Goal: Complete application form: Complete application form

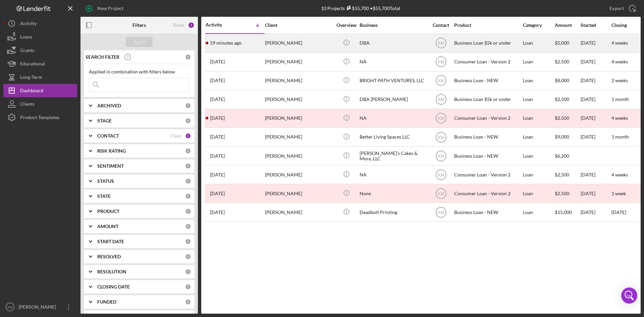
click at [376, 45] on div "DBA" at bounding box center [393, 43] width 67 height 18
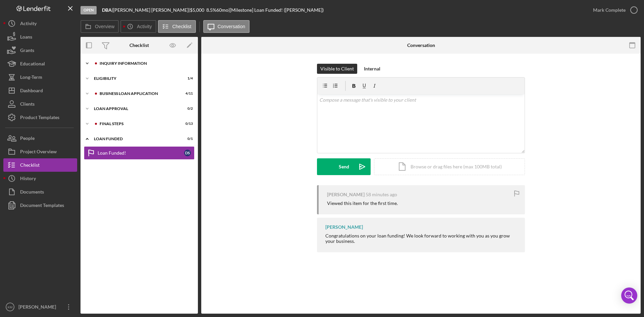
click at [88, 62] on icon "Icon/Expander" at bounding box center [87, 63] width 13 height 13
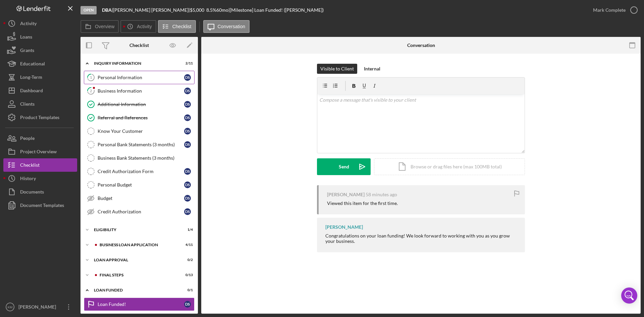
click at [117, 78] on div "Personal Information" at bounding box center [141, 77] width 87 height 5
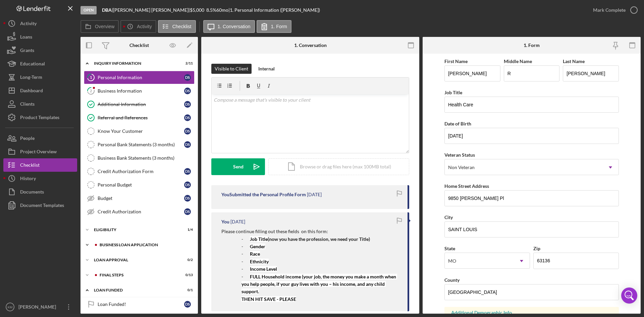
click at [89, 245] on icon "Icon/Expander" at bounding box center [87, 244] width 13 height 13
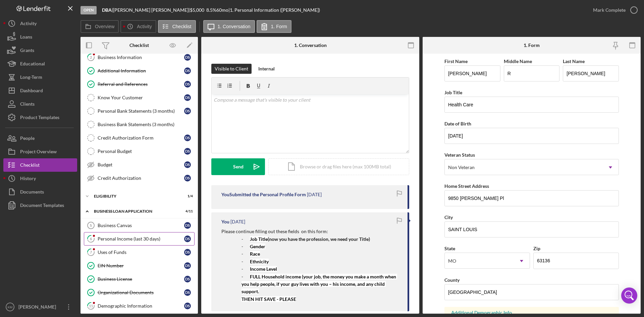
click at [155, 239] on div "Personal Income (last 30 days)" at bounding box center [141, 238] width 87 height 5
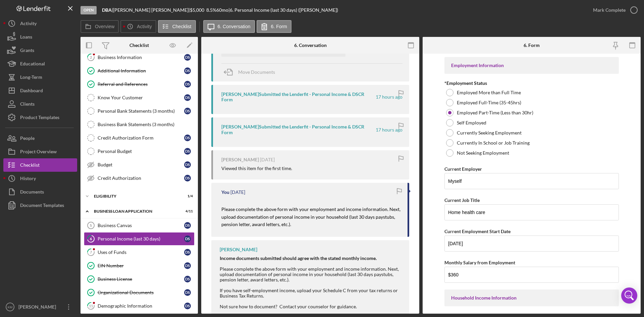
scroll to position [175, 0]
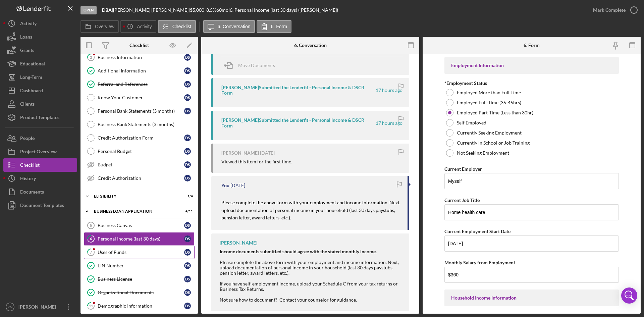
click at [117, 250] on div "Uses of Funds" at bounding box center [141, 252] width 87 height 5
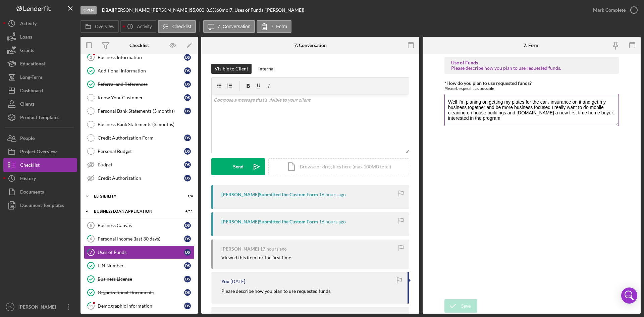
drag, startPoint x: 503, startPoint y: 101, endPoint x: 609, endPoint y: 104, distance: 105.8
click at [609, 104] on textarea "Well I'm planing on getting my plates for the car , insurance on it and get my …" at bounding box center [532, 110] width 175 height 32
type textarea "Well I'm planning on getting my business together and be more business focused …"
click at [469, 306] on div "Save" at bounding box center [465, 305] width 9 height 13
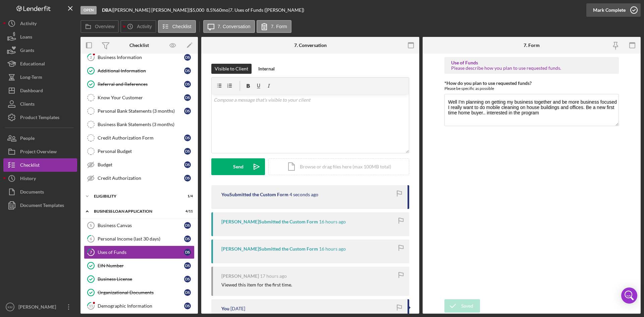
click at [634, 9] on icon "button" at bounding box center [634, 10] width 17 height 17
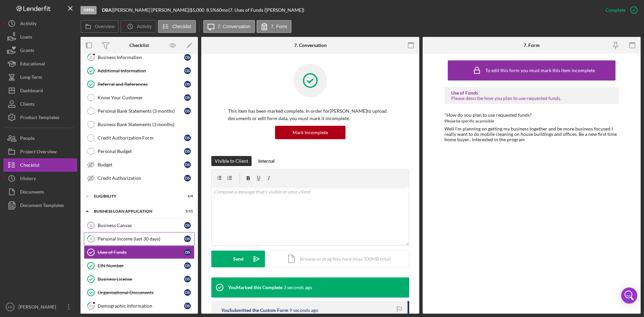
click at [145, 238] on div "Personal Income (last 30 days)" at bounding box center [141, 238] width 87 height 5
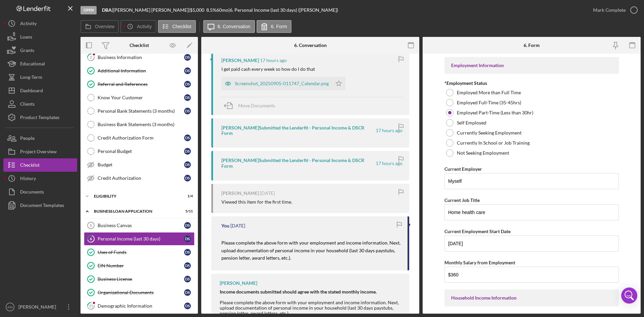
scroll to position [101, 0]
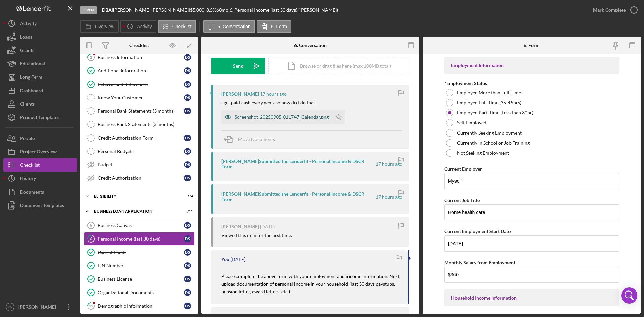
click at [259, 115] on div "Screenshot_20250905-011747_Calendar.png" at bounding box center [282, 116] width 94 height 5
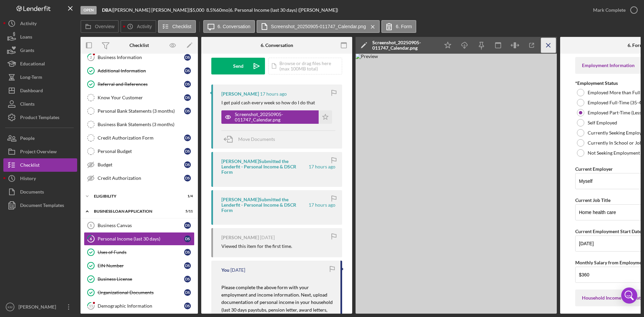
click at [549, 44] on icon "Icon/Menu Close" at bounding box center [548, 45] width 15 height 15
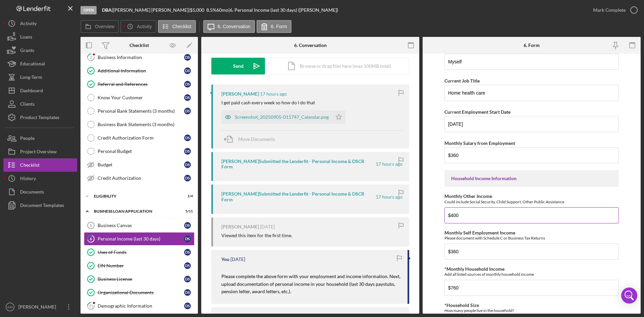
scroll to position [19, 0]
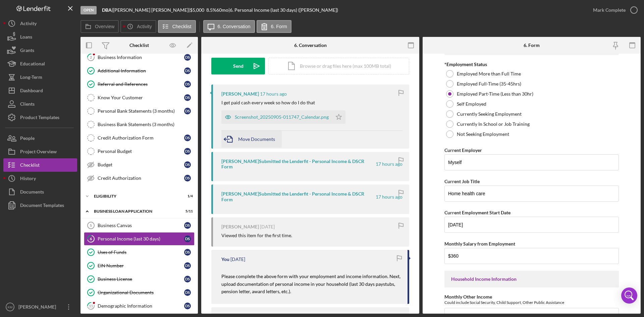
click at [255, 142] on div "Move Documents" at bounding box center [256, 139] width 37 height 17
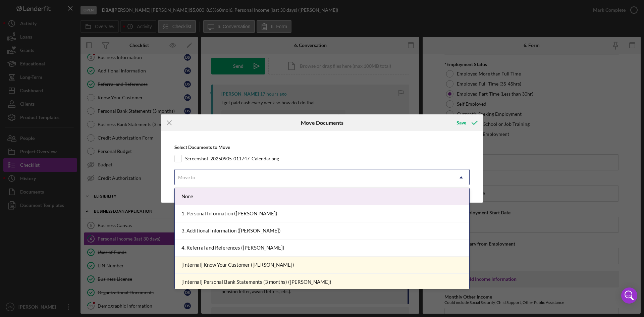
click at [463, 178] on icon "Icon/Dropdown Arrow" at bounding box center [461, 177] width 16 height 16
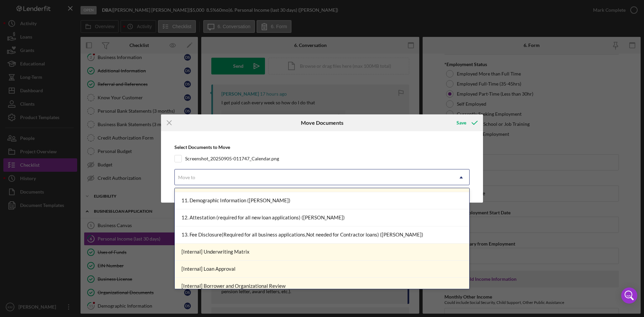
scroll to position [310, 0]
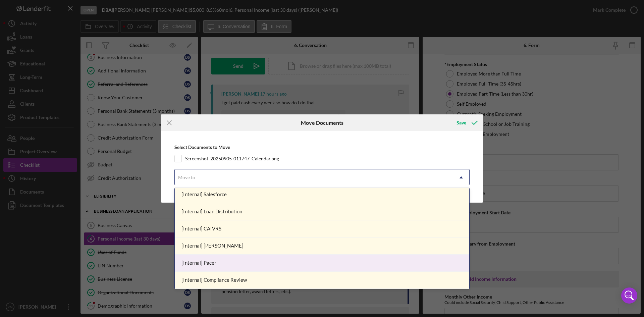
click at [358, 262] on div "[Internal] Pacer" at bounding box center [322, 263] width 295 height 17
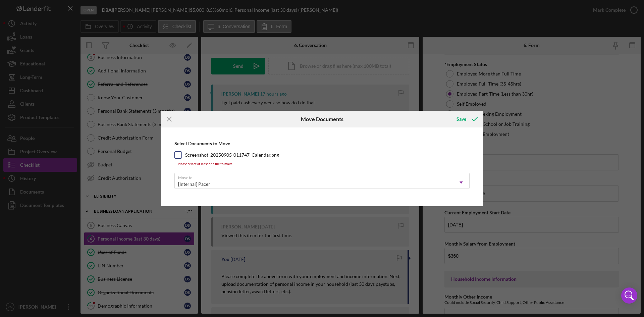
click at [175, 152] on input "Screenshot_20250905-011747_Calendar.png" at bounding box center [178, 155] width 7 height 7
checkbox input "true"
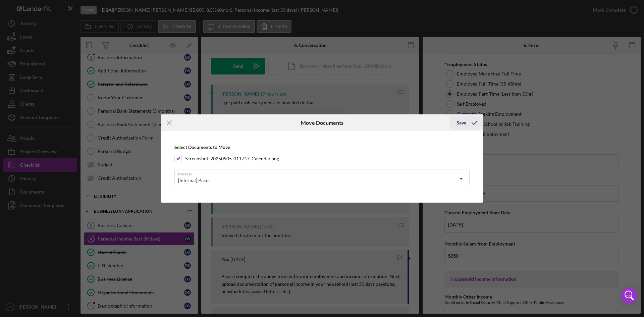
click at [463, 118] on div "Save" at bounding box center [462, 122] width 10 height 13
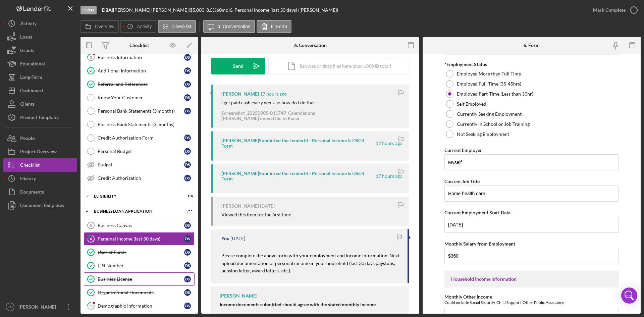
scroll to position [67, 0]
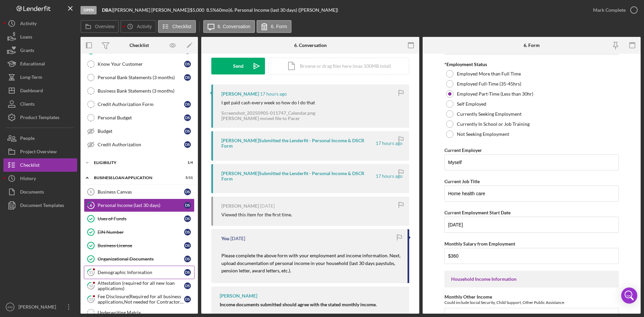
click at [140, 274] on div "Demographic Information" at bounding box center [141, 272] width 87 height 5
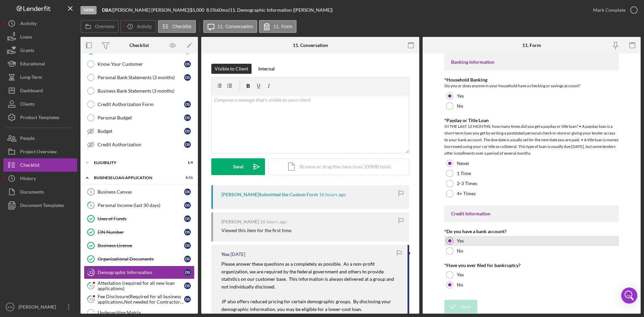
scroll to position [1174, 0]
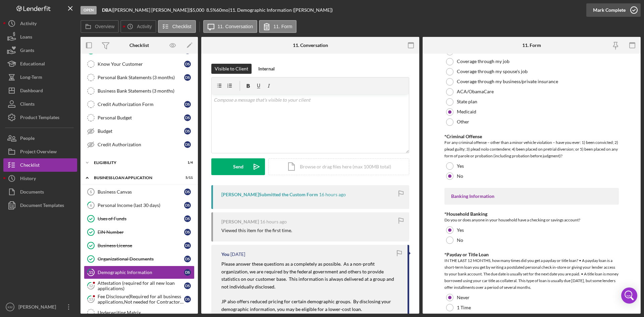
click at [631, 10] on icon "button" at bounding box center [634, 10] width 17 height 17
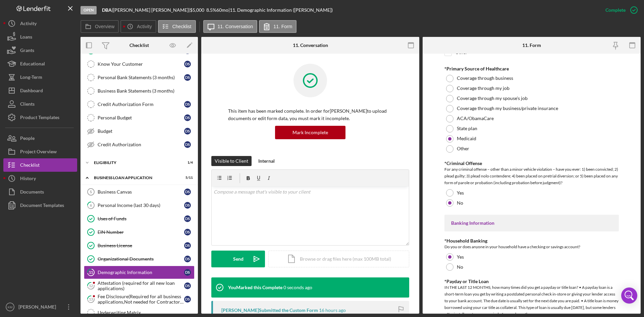
scroll to position [1200, 0]
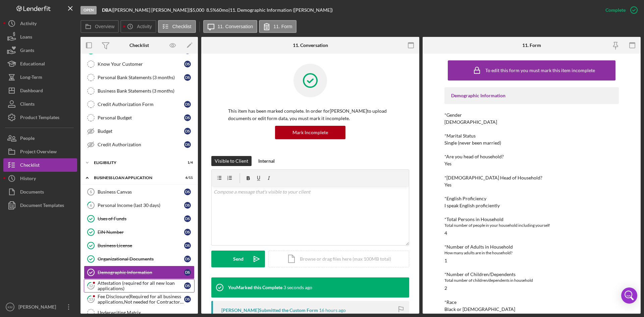
click at [122, 285] on div "Attestation (required for all new loan applications)" at bounding box center [141, 286] width 87 height 11
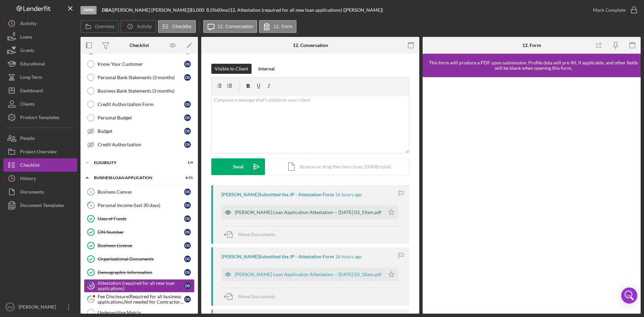
click at [288, 210] on div "[PERSON_NAME] Loan Application Attestation -- [DATE] 03_19am.pdf" at bounding box center [308, 212] width 147 height 5
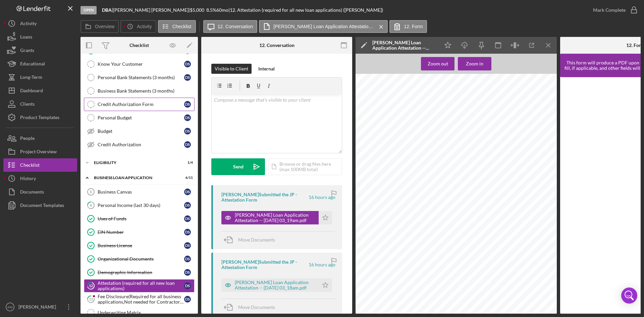
drag, startPoint x: 196, startPoint y: 196, endPoint x: 192, endPoint y: 107, distance: 88.7
click at [192, 107] on div "Icon/Expander INQUIRY INFORMATION 2 / 11 1 Personal Information D S 2 Business …" at bounding box center [139, 194] width 117 height 409
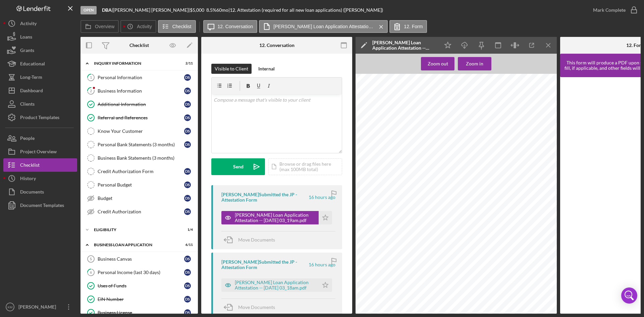
drag, startPoint x: 198, startPoint y: 88, endPoint x: 199, endPoint y: 75, distance: 12.8
click at [199, 75] on div "Overview Internal Workflow Stage Open Icon/Dropdown Arrow Archive (can unarchiv…" at bounding box center [361, 175] width 560 height 277
click at [553, 44] on icon "Icon/Menu Close" at bounding box center [548, 45] width 15 height 15
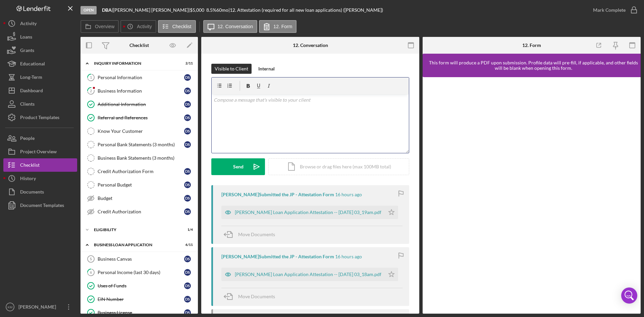
click at [234, 111] on div "v Color teal Color pink Remove color Add row above Add row below Add column bef…" at bounding box center [310, 123] width 197 height 59
click at [300, 120] on mark "Business Name, please go back and p ein" at bounding box center [262, 120] width 83 height 6
click at [325, 119] on p "For Business Name, please go back and ad type in "" at bounding box center [311, 119] width 194 height 9
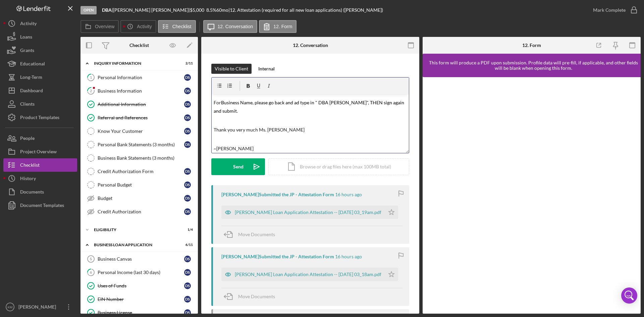
click at [292, 129] on p "Thank you very much Ms. [PERSON_NAME]" at bounding box center [311, 129] width 194 height 7
click at [236, 168] on div "Send" at bounding box center [238, 166] width 10 height 17
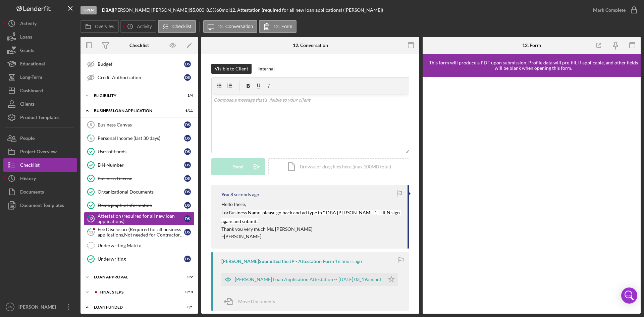
scroll to position [155, 0]
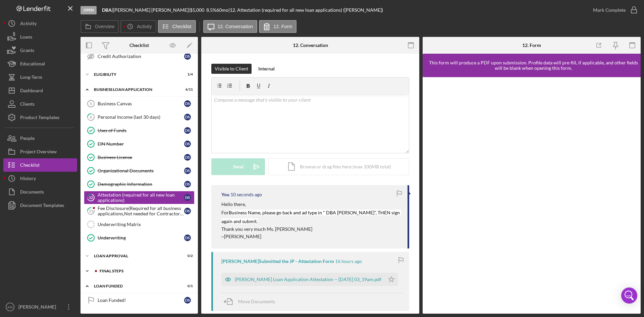
click at [84, 270] on icon "Icon/Expander" at bounding box center [87, 270] width 13 height 13
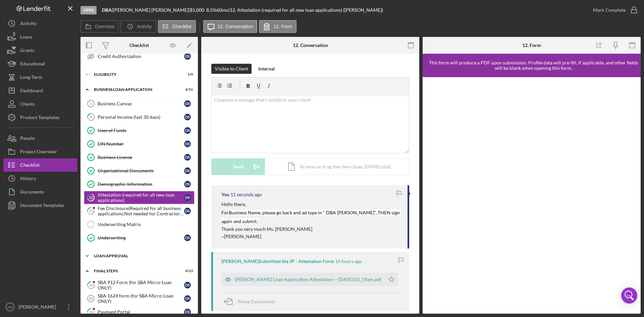
scroll to position [189, 0]
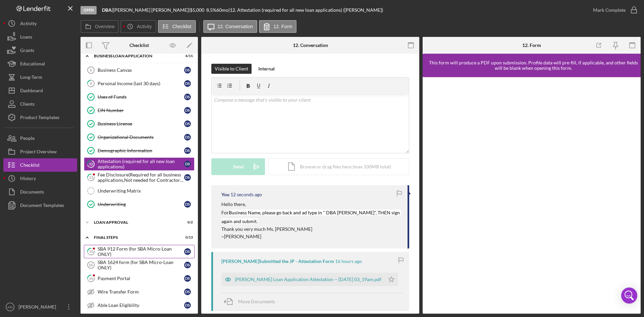
click at [140, 249] on div "SBA 912 Form (for SBA Micro-Loan ONLY)" at bounding box center [141, 251] width 87 height 11
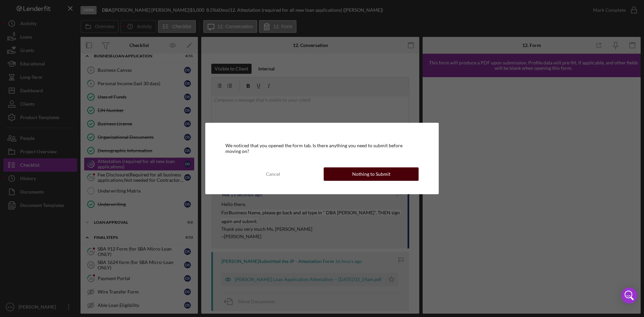
click at [362, 177] on div "Nothing to Submit" at bounding box center [371, 173] width 38 height 13
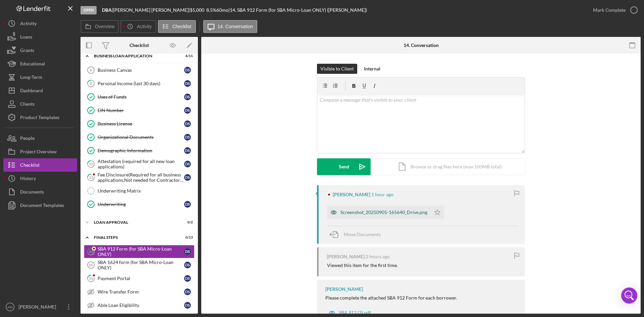
click at [350, 214] on div "Screenshot_20250905-165640_Drive.png" at bounding box center [384, 212] width 87 height 5
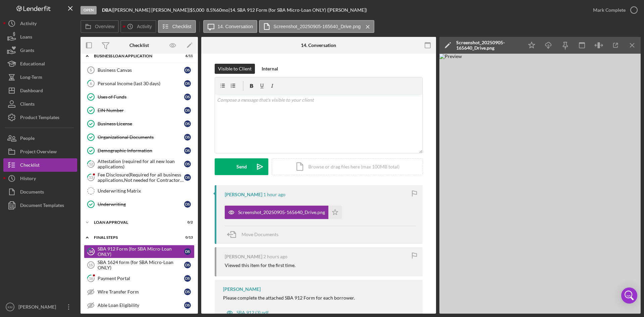
scroll to position [26, 0]
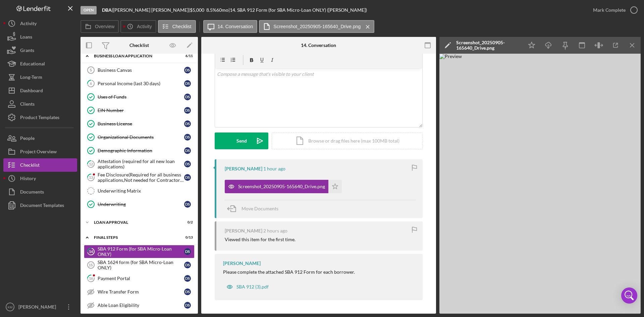
click at [582, 176] on img at bounding box center [540, 184] width 201 height 260
click at [249, 288] on div "SBA 912 (3).pdf" at bounding box center [253, 286] width 32 height 5
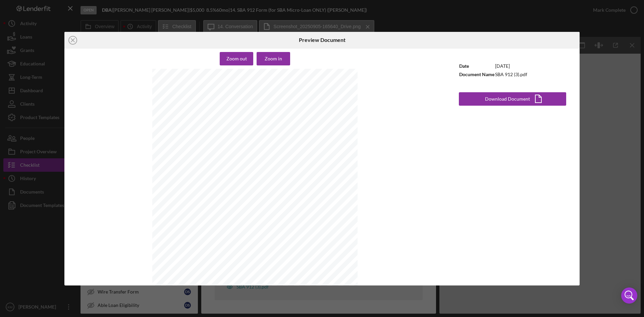
scroll to position [315, 0]
click at [70, 36] on icon "Icon/Close" at bounding box center [72, 40] width 17 height 17
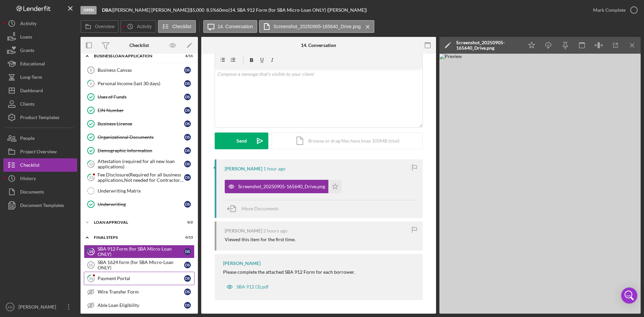
click at [116, 276] on div "Payment Portal" at bounding box center [141, 278] width 87 height 5
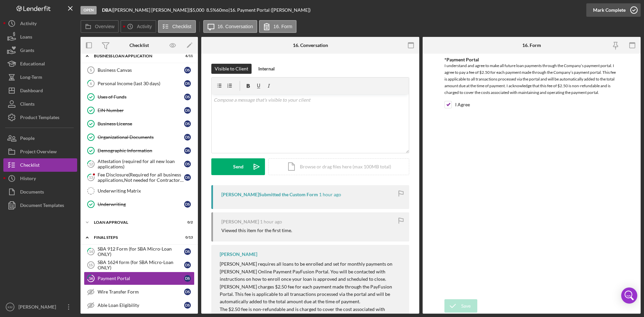
click at [632, 12] on icon "button" at bounding box center [634, 10] width 17 height 17
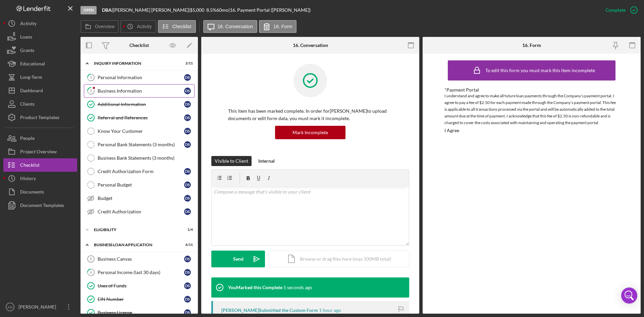
click at [112, 87] on link "2 Business Information D S" at bounding box center [139, 90] width 111 height 13
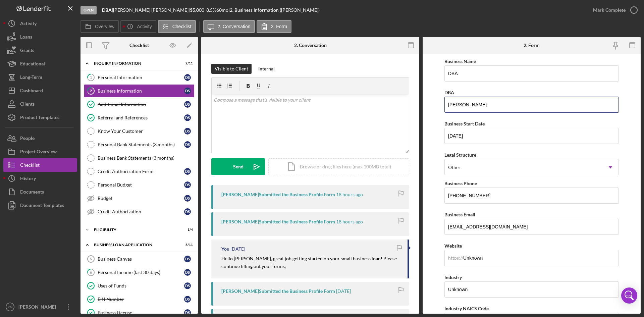
drag, startPoint x: 490, startPoint y: 106, endPoint x: 437, endPoint y: 107, distance: 53.0
click at [437, 107] on form "Business Name DBA DBA [PERSON_NAME] Business Start Date [DATE] Legal Structure …" at bounding box center [532, 184] width 218 height 260
click at [479, 73] on input "DBA" at bounding box center [532, 73] width 175 height 16
paste input "[PERSON_NAME]"
drag, startPoint x: 498, startPoint y: 74, endPoint x: 423, endPoint y: 72, distance: 75.2
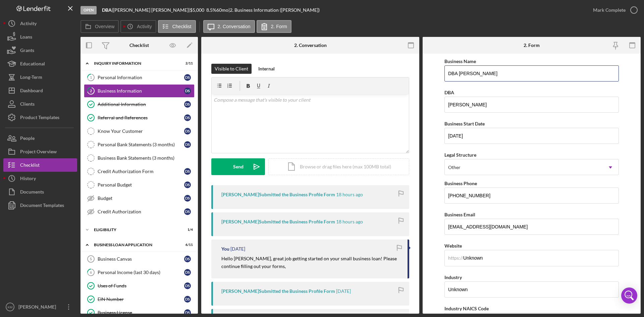
click at [424, 72] on form "Business Name DBA Danielle Smith DBA Danielle Smith Business Start Date 11/02/2…" at bounding box center [532, 184] width 218 height 260
type input "DBA [PERSON_NAME]"
drag, startPoint x: 491, startPoint y: 105, endPoint x: 439, endPoint y: 101, distance: 51.5
click at [435, 101] on form "Business Name DBA Danielle Smith DBA Danielle Smith Business Start Date 11/02/2…" at bounding box center [532, 184] width 218 height 260
paste input "DBA"
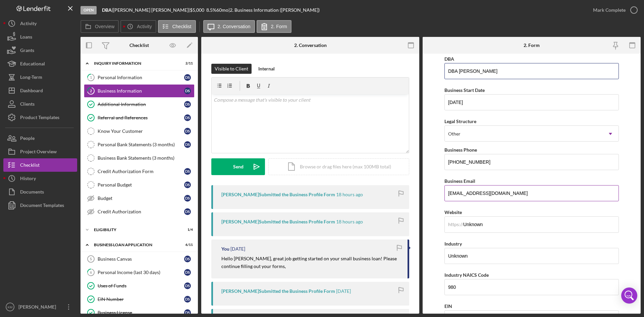
scroll to position [67, 0]
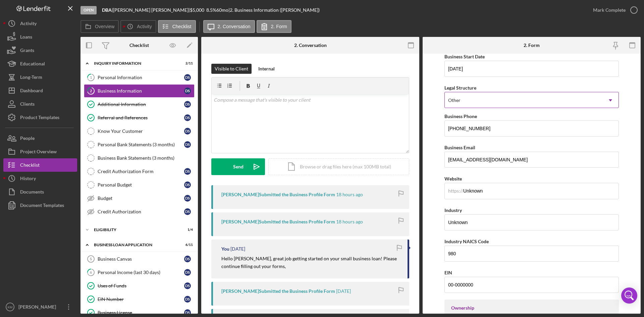
type input "DBA [PERSON_NAME]"
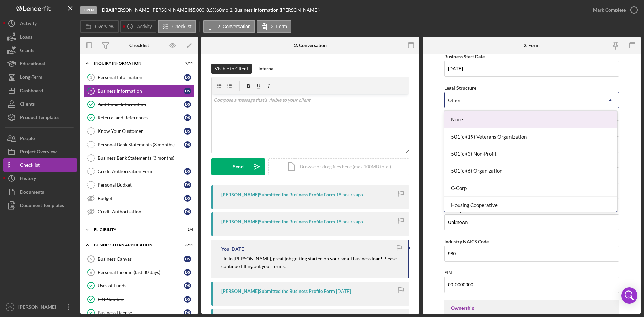
click at [609, 100] on use at bounding box center [610, 100] width 3 height 2
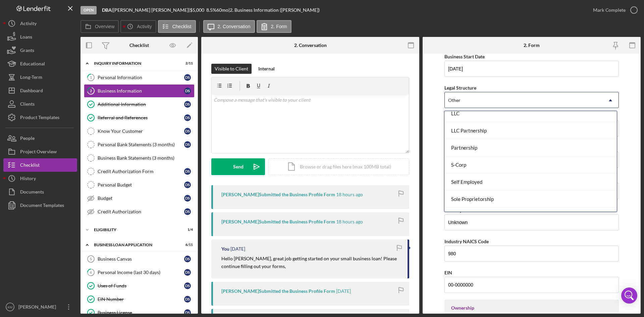
scroll to position [136, 0]
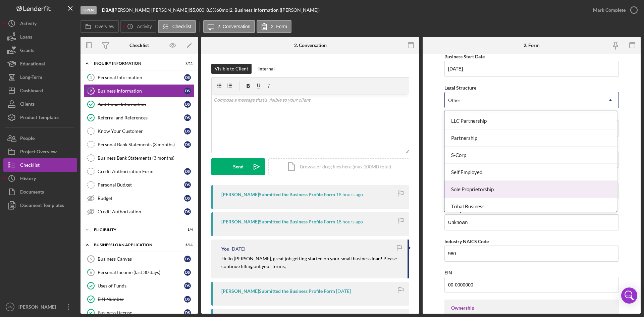
click at [577, 193] on div "Sole Proprietorship" at bounding box center [531, 189] width 172 height 17
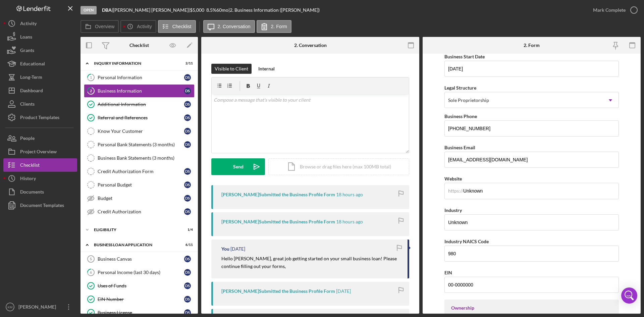
click at [626, 165] on form "Business Name DBA Danielle Smith DBA DBA Danielle Smith Business Start Date 11/…" at bounding box center [532, 184] width 218 height 260
drag, startPoint x: 497, startPoint y: 192, endPoint x: 408, endPoint y: 186, distance: 88.9
click at [405, 190] on div "Overview Internal Workflow Stage Open Icon/Dropdown Arrow Archive (can unarchiv…" at bounding box center [361, 175] width 560 height 277
click at [631, 204] on form "Business Name DBA Danielle Smith DBA DBA Danielle Smith Business Start Date 11/…" at bounding box center [532, 184] width 218 height 260
click at [455, 223] on input "Unknown" at bounding box center [532, 222] width 175 height 16
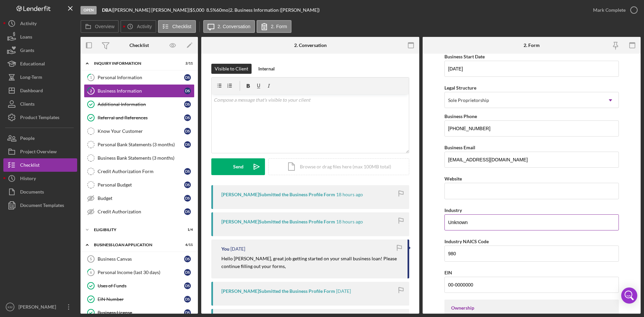
click at [455, 223] on input "Unknown" at bounding box center [532, 222] width 175 height 16
drag, startPoint x: 490, startPoint y: 241, endPoint x: 462, endPoint y: 241, distance: 27.2
click at [462, 241] on div "Industry NAICS Code" at bounding box center [532, 241] width 175 height 8
copy label "NAICS Code"
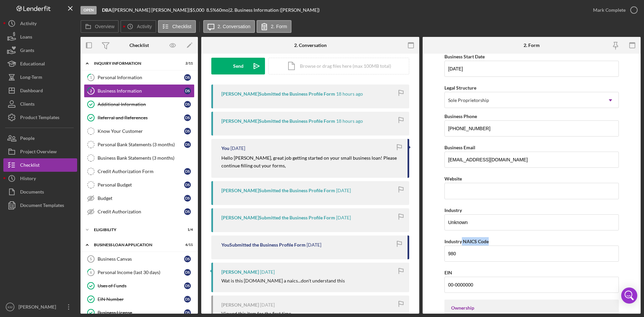
scroll to position [163, 0]
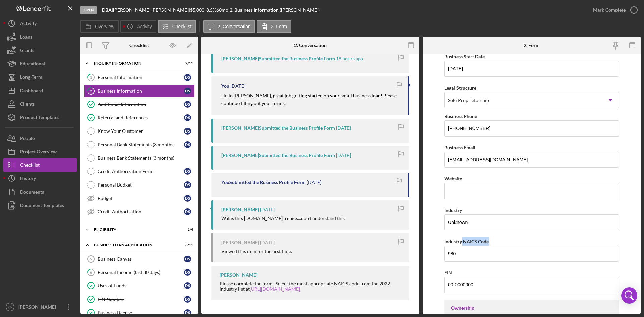
click at [294, 290] on link "[URL][DOMAIN_NAME]" at bounding box center [275, 289] width 50 height 6
drag, startPoint x: 292, startPoint y: 289, endPoint x: 251, endPoint y: 289, distance: 40.9
click at [251, 289] on div "Please complete the form. Select the most appropriate NAICS code from the 2022 …" at bounding box center [311, 286] width 183 height 11
copy div "[URL][DOMAIN_NAME]"
click at [428, 269] on form "Business Name DBA Danielle Smith DBA DBA Danielle Smith Business Start Date 11/…" at bounding box center [532, 184] width 218 height 260
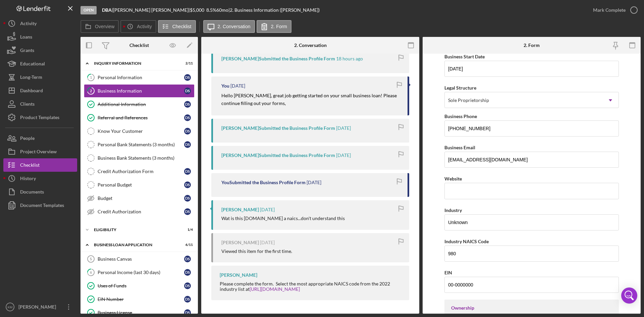
scroll to position [134, 0]
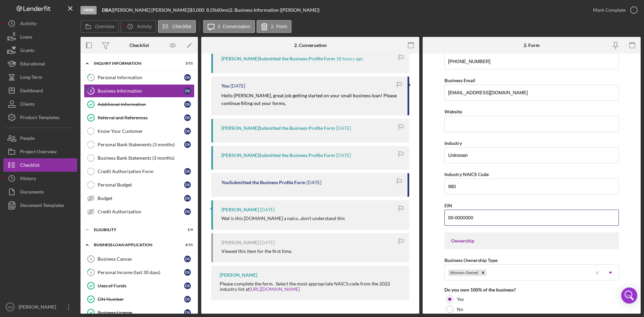
drag, startPoint x: 478, startPoint y: 219, endPoint x: 413, endPoint y: 219, distance: 64.4
click at [413, 219] on div "Overview Internal Workflow Stage Open Icon/Dropdown Arrow Archive (can unarchiv…" at bounding box center [361, 175] width 560 height 277
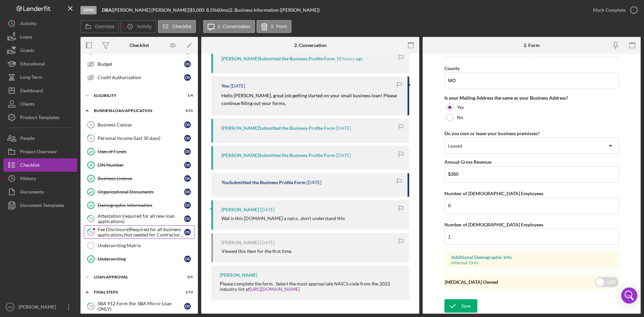
click at [122, 234] on div "Fee Disclosure(Required for all business applications,Not needed for Contractor…" at bounding box center [141, 232] width 87 height 11
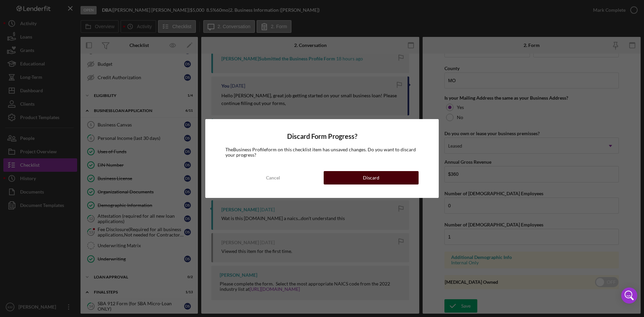
click at [388, 183] on button "Discard" at bounding box center [371, 177] width 95 height 13
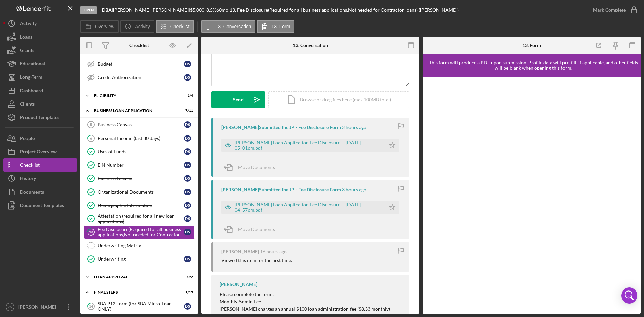
scroll to position [96, 0]
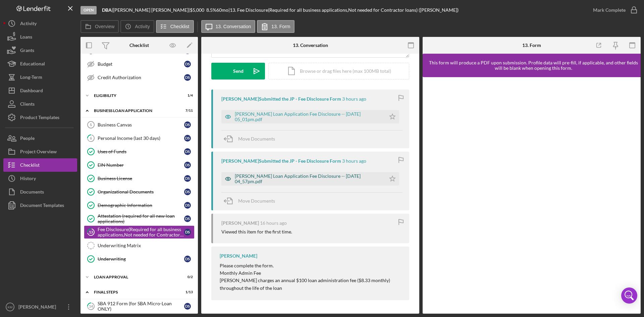
click at [289, 176] on div "Justine Petersen Loan Application Fee Disclosure -- 2025-09-05 04_57pm.pdf" at bounding box center [309, 179] width 148 height 11
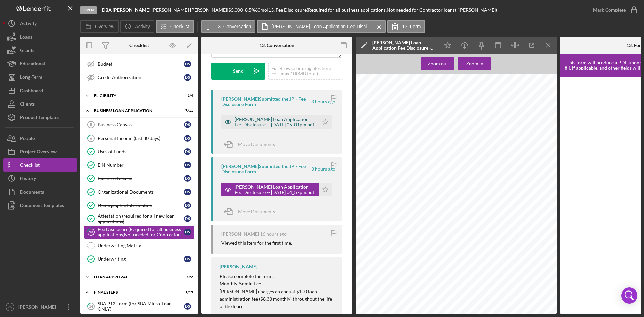
click at [277, 118] on div "Justine Petersen Loan Application Fee Disclosure -- 2025-09-05 05_01pm.pdf" at bounding box center [275, 122] width 81 height 11
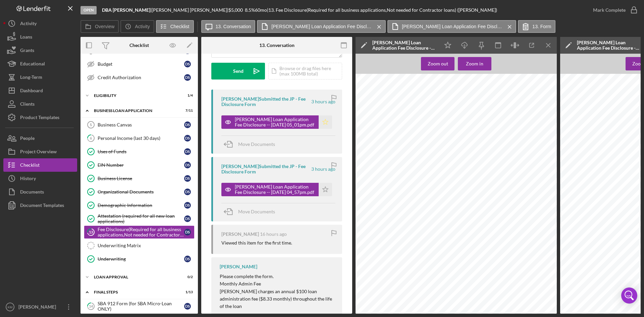
click at [323, 123] on polygon "button" at bounding box center [326, 121] width 6 height 5
click at [547, 44] on line "button" at bounding box center [549, 45] width 4 height 4
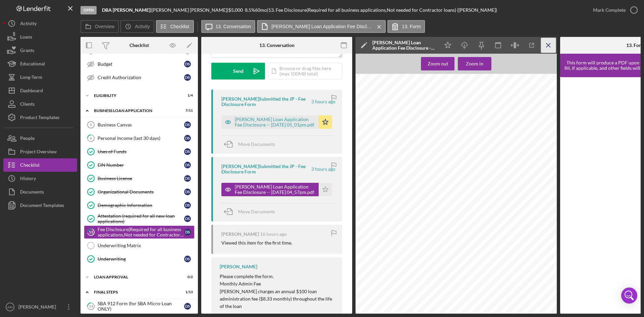
click at [551, 44] on icon "Icon/Menu Close" at bounding box center [548, 45] width 15 height 15
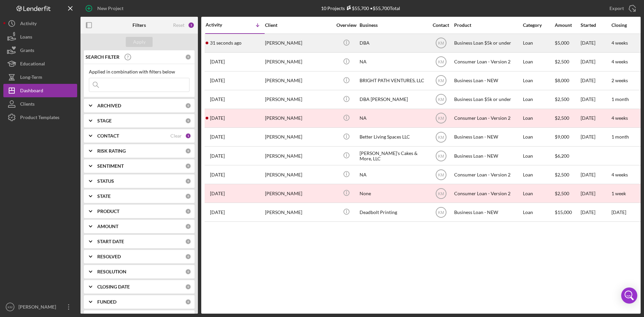
click at [290, 50] on div "[PERSON_NAME]" at bounding box center [298, 43] width 67 height 18
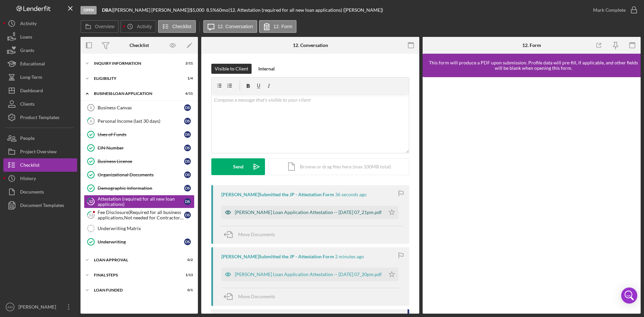
click at [256, 211] on div "[PERSON_NAME] Loan Application Attestation -- [DATE] 07_21pm.pdf" at bounding box center [308, 212] width 147 height 5
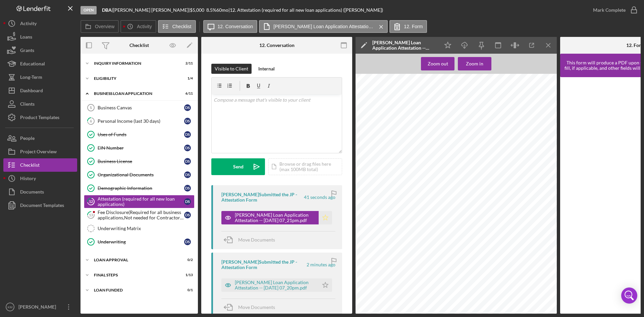
click at [323, 218] on polygon "button" at bounding box center [326, 217] width 6 height 5
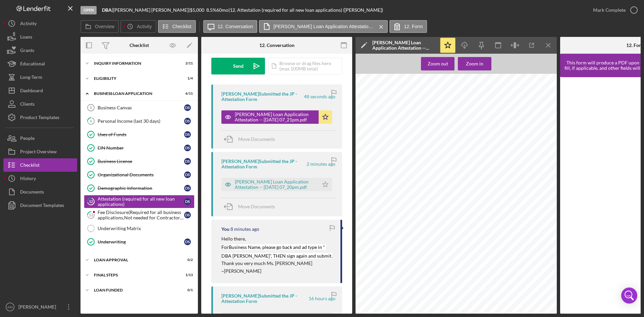
scroll to position [67, 0]
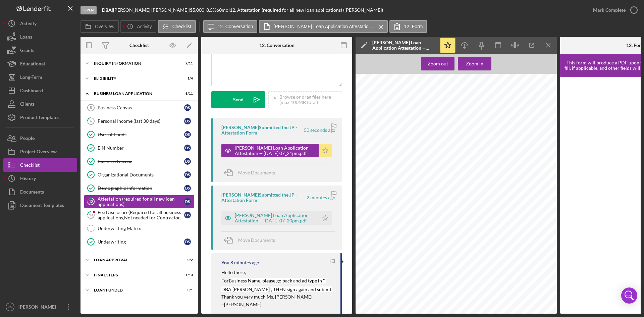
click at [325, 150] on polygon "button" at bounding box center [326, 150] width 6 height 5
click at [282, 220] on div "[PERSON_NAME] Loan Application Attestation -- [DATE] 07_20pm.pdf" at bounding box center [275, 218] width 81 height 11
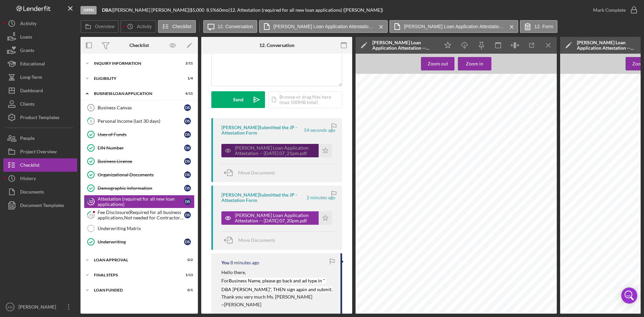
click at [278, 151] on div "[PERSON_NAME] Loan Application Attestation -- [DATE] 07_21pm.pdf" at bounding box center [275, 150] width 81 height 11
click at [552, 47] on icon "Icon/Menu Close" at bounding box center [548, 45] width 15 height 15
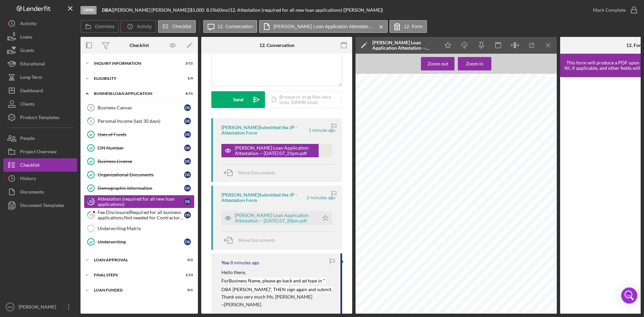
click at [323, 153] on polygon "button" at bounding box center [326, 150] width 6 height 5
click at [636, 10] on icon "button" at bounding box center [634, 10] width 17 height 17
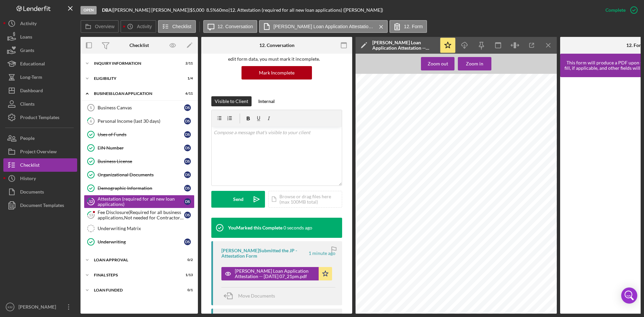
scroll to position [167, 0]
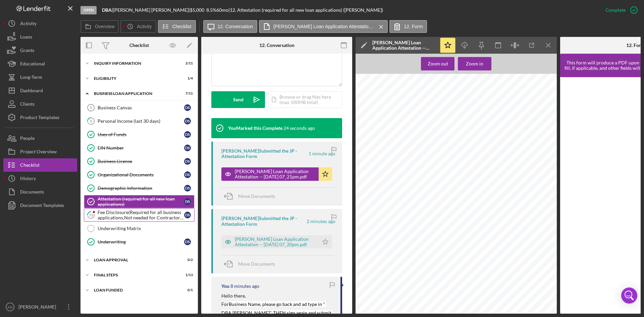
click at [143, 218] on div "Fee Disclosure(Required for all business applications,Not needed for Contractor…" at bounding box center [141, 215] width 87 height 11
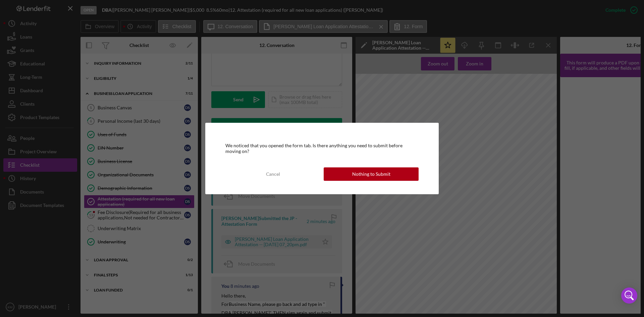
click at [467, 209] on div "We noticed that you opened the form tab. Is there anything you need to submit b…" at bounding box center [322, 158] width 644 height 317
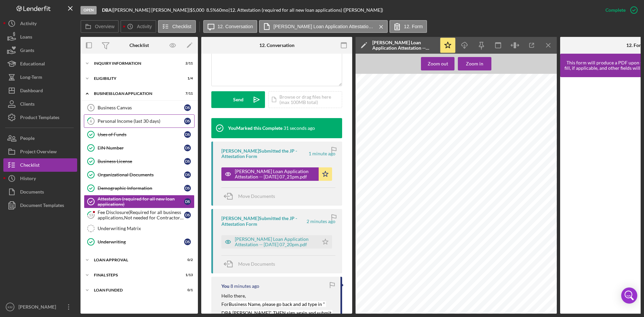
click at [137, 123] on div "Personal Income (last 30 days)" at bounding box center [141, 120] width 87 height 5
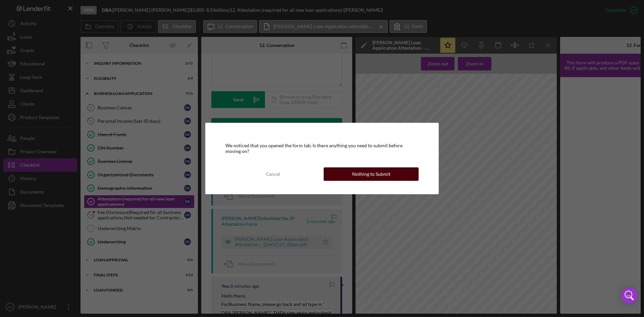
click at [378, 177] on div "Nothing to Submit" at bounding box center [371, 173] width 38 height 13
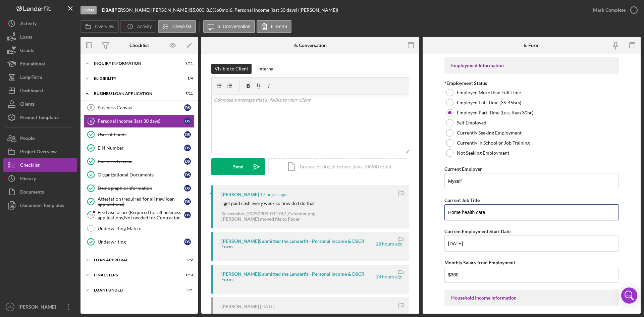
drag, startPoint x: 493, startPoint y: 214, endPoint x: 430, endPoint y: 212, distance: 63.1
click at [430, 212] on form "Employment Information *Employment Status Employed More than Full Time Employed…" at bounding box center [532, 184] width 218 height 260
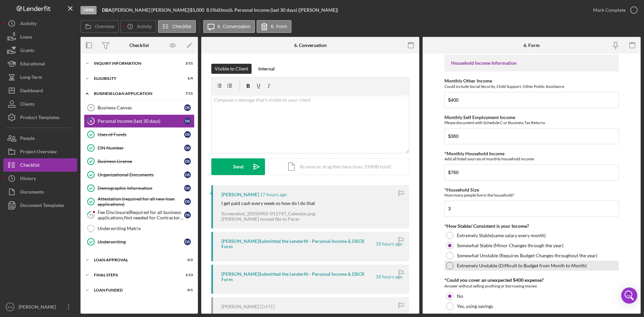
scroll to position [321, 0]
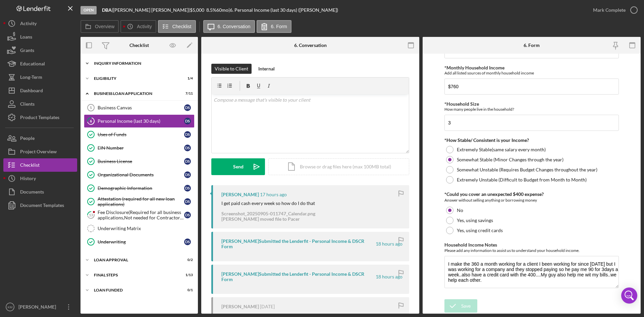
click at [87, 66] on icon "Icon/Expander" at bounding box center [87, 63] width 13 height 13
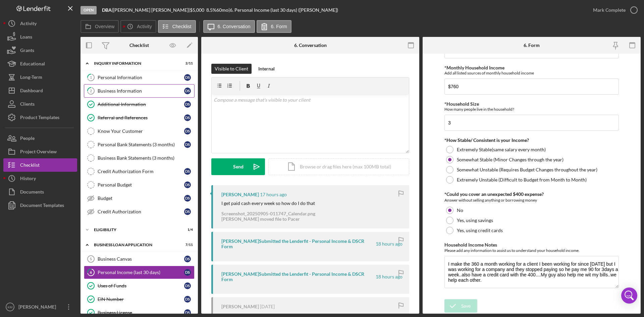
click at [120, 93] on div "Business Information" at bounding box center [141, 90] width 87 height 5
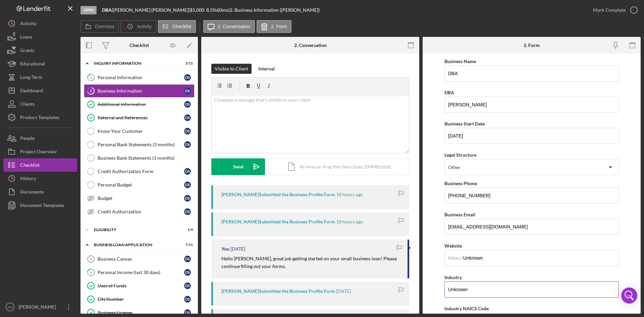
scroll to position [101, 0]
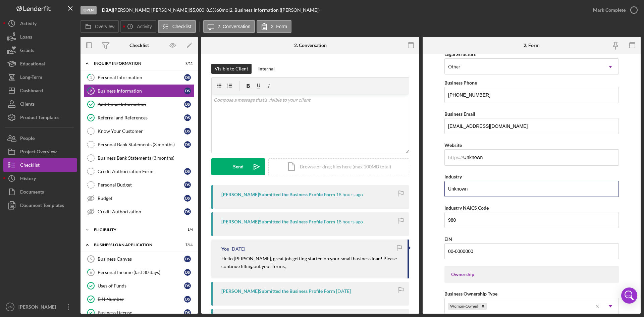
drag, startPoint x: 483, startPoint y: 192, endPoint x: 439, endPoint y: 192, distance: 43.3
click at [439, 192] on form "Business Name DBA DBA [PERSON_NAME] Business Start Date [DATE] Legal Structure …" at bounding box center [532, 184] width 218 height 260
paste input "Home health care"
click at [463, 185] on input "Home health care" at bounding box center [532, 189] width 175 height 16
click at [479, 188] on input "Home Health care" at bounding box center [532, 189] width 175 height 16
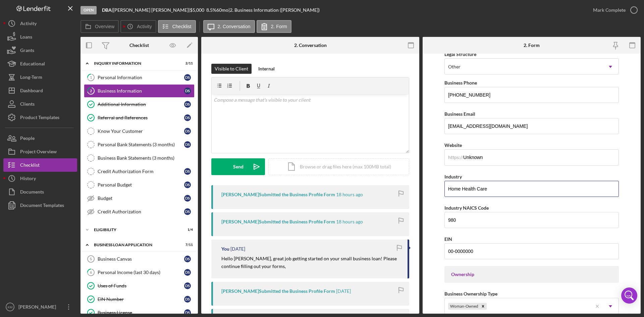
type input "Home Health Care"
drag, startPoint x: 466, startPoint y: 224, endPoint x: 444, endPoint y: 223, distance: 21.5
click at [445, 223] on input "980" at bounding box center [532, 220] width 175 height 16
paste input "62161"
type input "621610"
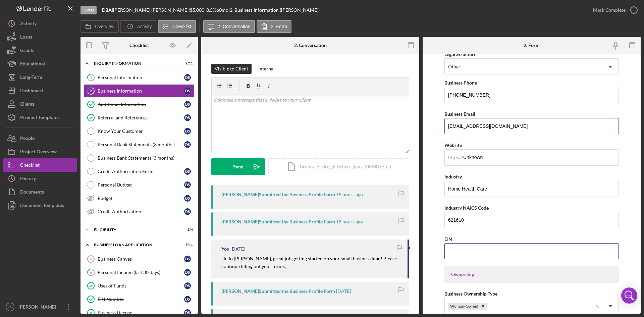
scroll to position [0, 0]
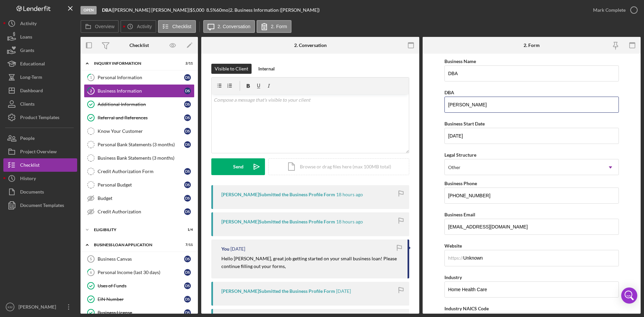
drag, startPoint x: 485, startPoint y: 103, endPoint x: 431, endPoint y: 103, distance: 53.7
click at [431, 103] on form "Business Name DBA DBA [PERSON_NAME] Business Start Date [DATE] Legal Structure …" at bounding box center [532, 184] width 218 height 260
click at [485, 76] on input "DBA" at bounding box center [532, 73] width 175 height 16
paste input "[PERSON_NAME]"
drag, startPoint x: 497, startPoint y: 73, endPoint x: 431, endPoint y: 73, distance: 65.8
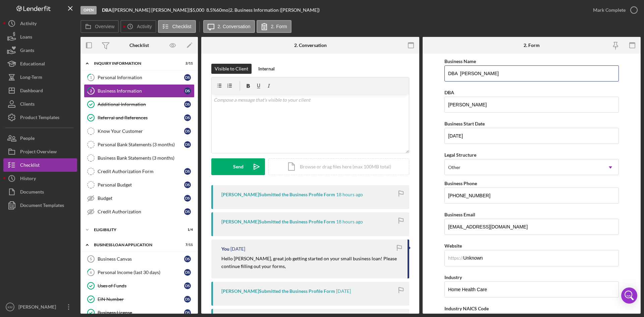
click at [431, 73] on form "Business Name DBA [PERSON_NAME] DBA [PERSON_NAME] Business Start Date [DATE] Le…" at bounding box center [532, 184] width 218 height 260
type input "DBA [PERSON_NAME]"
drag, startPoint x: 491, startPoint y: 107, endPoint x: 437, endPoint y: 100, distance: 53.8
click at [437, 100] on form "Business Name DBA [PERSON_NAME] DBA [PERSON_NAME] Business Start Date [DATE] Le…" at bounding box center [532, 184] width 218 height 260
paste input "DBA"
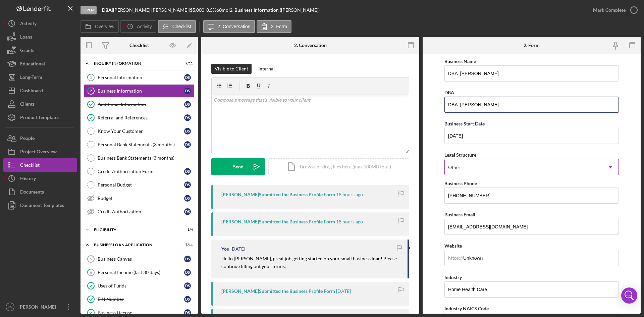
type input "DBA [PERSON_NAME]"
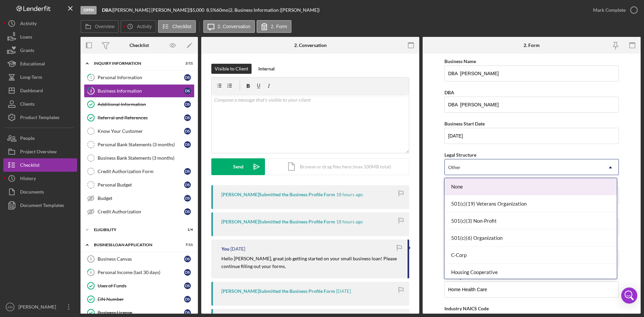
click at [606, 168] on icon "Icon/Dropdown Arrow" at bounding box center [611, 167] width 16 height 16
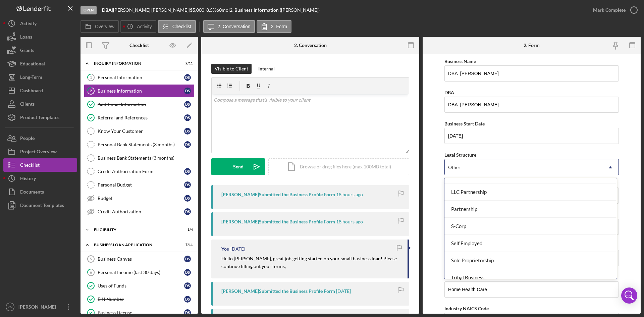
scroll to position [133, 0]
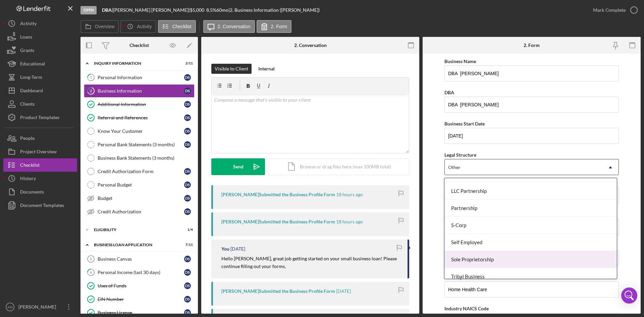
click at [574, 260] on div "Sole Proprietorship" at bounding box center [531, 259] width 172 height 17
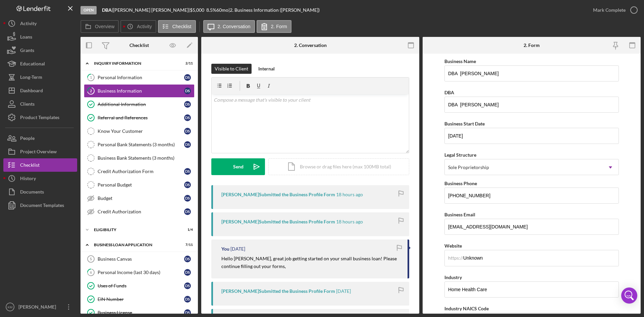
click at [625, 199] on form "Business Name DBA [PERSON_NAME] DBA DBA [PERSON_NAME] Business Start Date [DATE…" at bounding box center [532, 184] width 218 height 260
drag, startPoint x: 494, startPoint y: 262, endPoint x: 426, endPoint y: 255, distance: 69.1
click at [426, 255] on form "Business Name DBA [PERSON_NAME] DBA DBA [PERSON_NAME] Business Start Date [DATE…" at bounding box center [532, 184] width 218 height 260
click at [628, 232] on form "Business Name DBA [PERSON_NAME] DBA DBA [PERSON_NAME] Business Start Date [DATE…" at bounding box center [532, 184] width 218 height 260
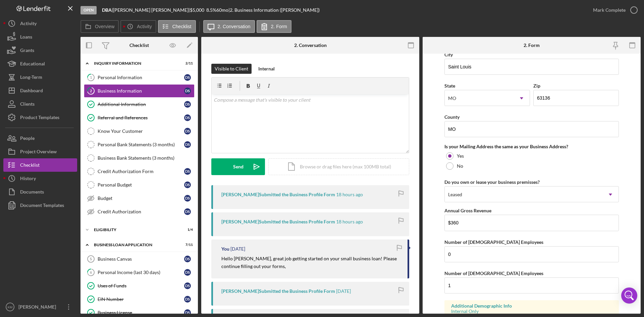
scroll to position [485, 0]
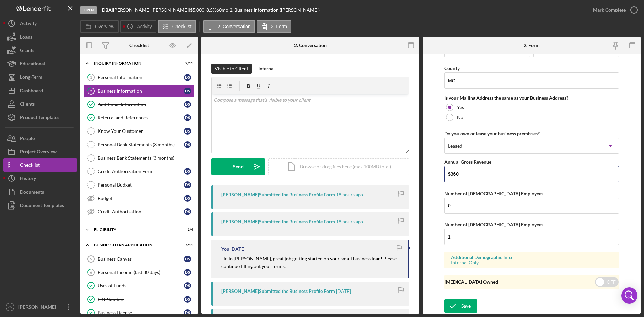
drag, startPoint x: 469, startPoint y: 175, endPoint x: 424, endPoint y: 171, distance: 44.4
click at [425, 171] on form "Business Name DBA [PERSON_NAME] DBA DBA [PERSON_NAME] Business Start Date [DATE…" at bounding box center [532, 184] width 218 height 260
type input "$4,320"
click at [469, 305] on div "Save" at bounding box center [465, 305] width 9 height 13
type input "Unknown"
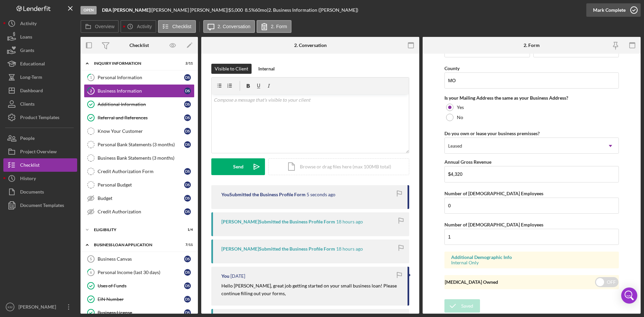
click at [633, 8] on icon "button" at bounding box center [634, 10] width 17 height 17
type input "Unknown"
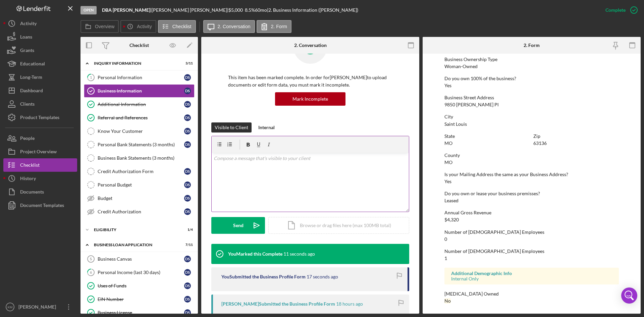
scroll to position [0, 0]
